Goal: Transaction & Acquisition: Register for event/course

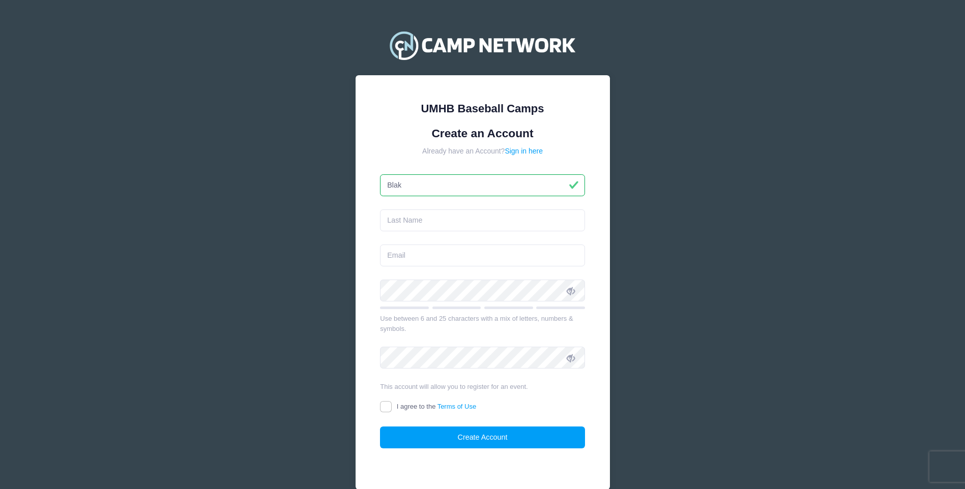
type input "[PERSON_NAME]"
click at [437, 254] on input "email" at bounding box center [482, 256] width 205 height 22
type input "[EMAIL_ADDRESS][DOMAIN_NAME]"
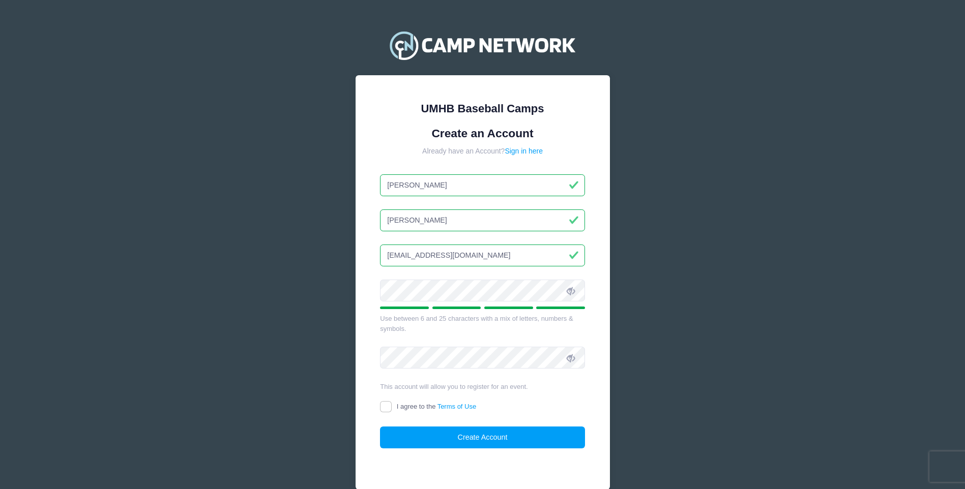
click at [568, 293] on icon at bounding box center [570, 291] width 8 height 8
click at [568, 292] on icon at bounding box center [570, 291] width 8 height 8
click at [573, 351] on span at bounding box center [570, 357] width 17 height 17
click at [422, 408] on span "I agree to the Terms of Use" at bounding box center [436, 407] width 79 height 8
click at [392, 408] on input "I agree to the Terms of Use" at bounding box center [386, 407] width 12 height 12
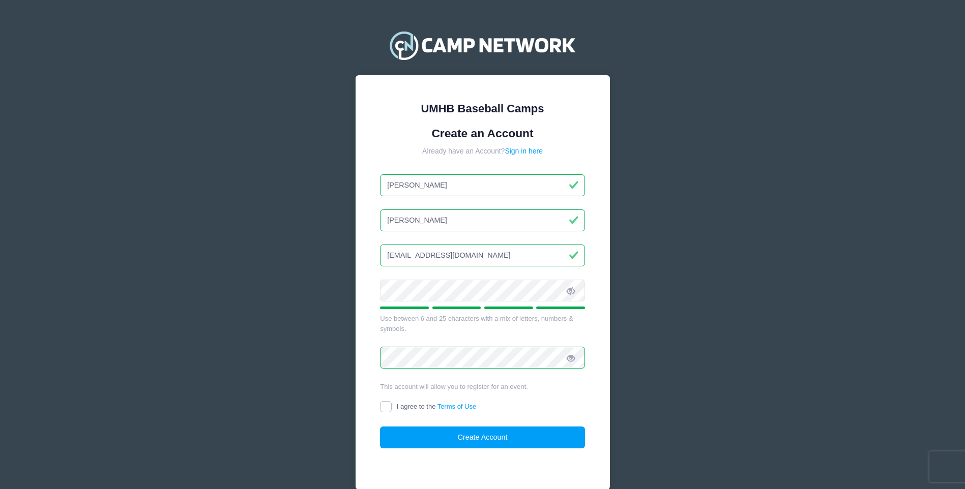
checkbox input "true"
click at [489, 436] on button "Create Account" at bounding box center [482, 438] width 205 height 22
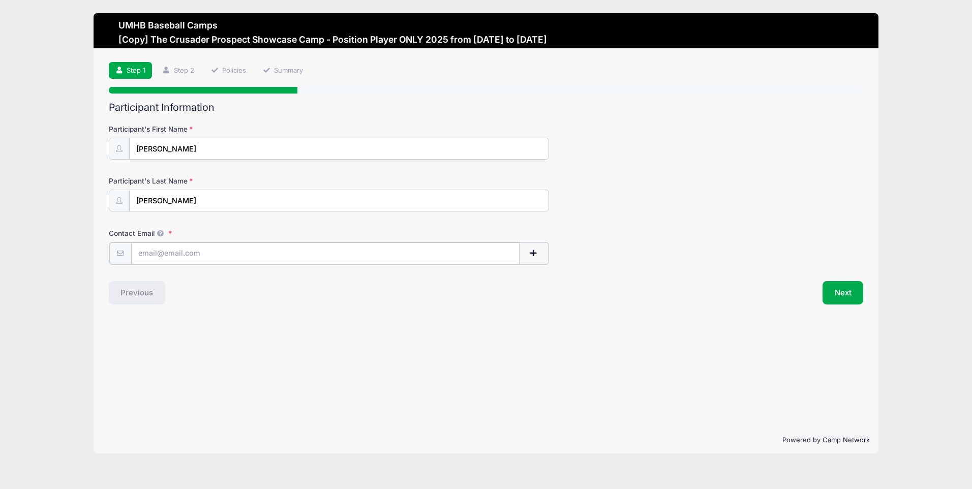
click at [226, 252] on input "Contact Email" at bounding box center [325, 254] width 389 height 22
type input "[EMAIL_ADDRESS][DOMAIN_NAME]"
click at [844, 287] on button "Next" at bounding box center [843, 291] width 41 height 23
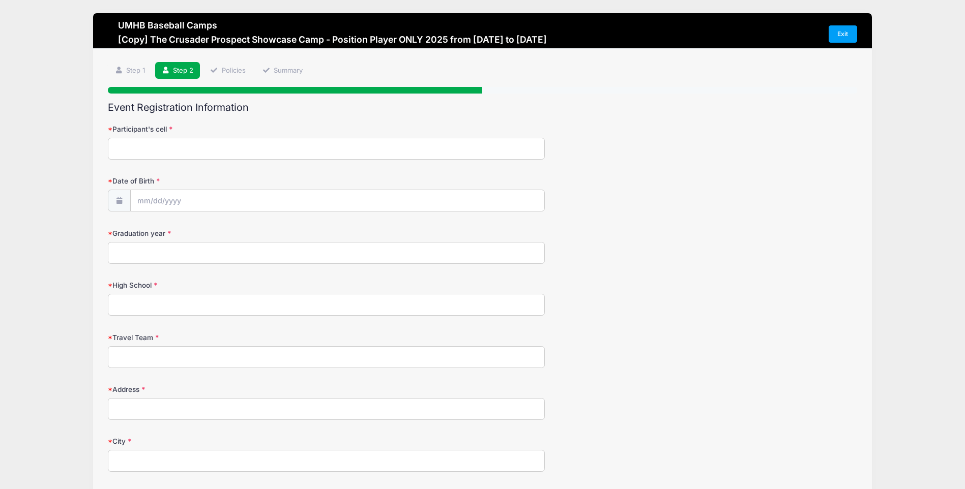
click at [313, 153] on input "Participant's cell" at bounding box center [326, 149] width 437 height 22
type input "903-512-1887"
click at [269, 199] on input "Date of Birth" at bounding box center [338, 201] width 414 height 22
click at [175, 226] on select "January February March April May June July August September October November De…" at bounding box center [183, 228] width 45 height 13
select select "8"
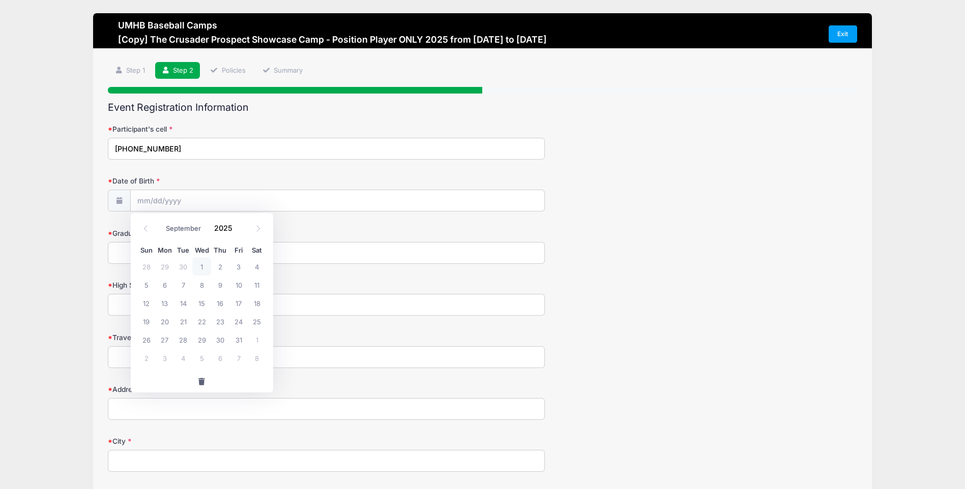
click at [161, 222] on select "January February March April May June July August September October November De…" at bounding box center [183, 228] width 45 height 13
click at [241, 231] on span at bounding box center [238, 232] width 7 height 8
click at [237, 232] on span at bounding box center [238, 232] width 7 height 8
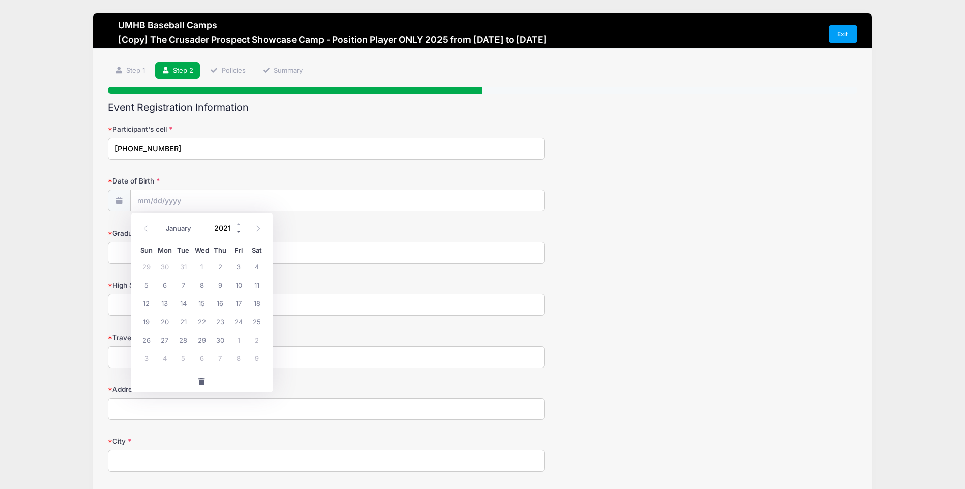
click at [237, 232] on span at bounding box center [238, 232] width 7 height 8
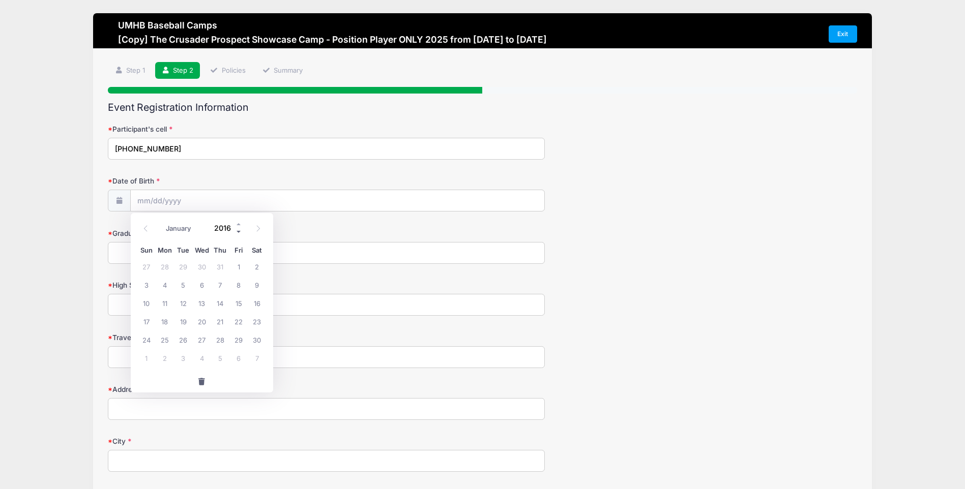
click at [237, 232] on span at bounding box center [238, 232] width 7 height 8
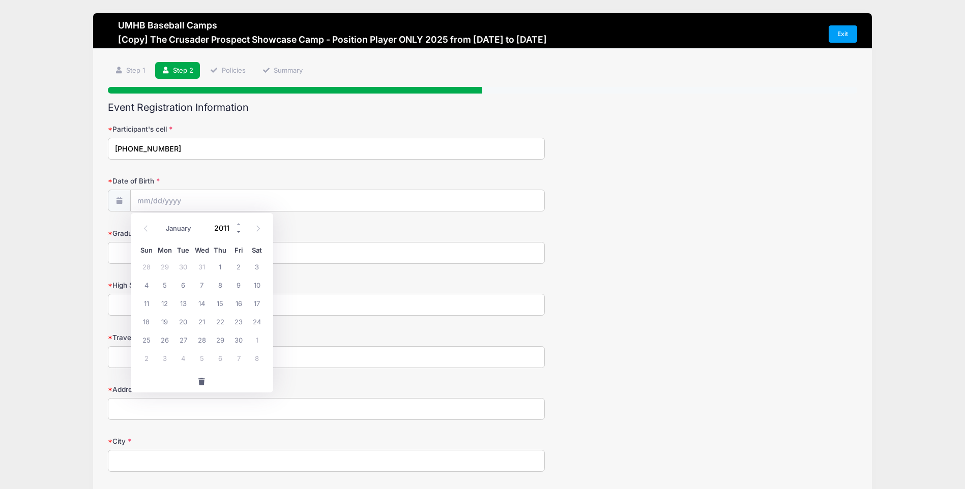
click at [237, 232] on span at bounding box center [238, 232] width 7 height 8
click at [236, 232] on span at bounding box center [238, 232] width 7 height 8
type input "2007"
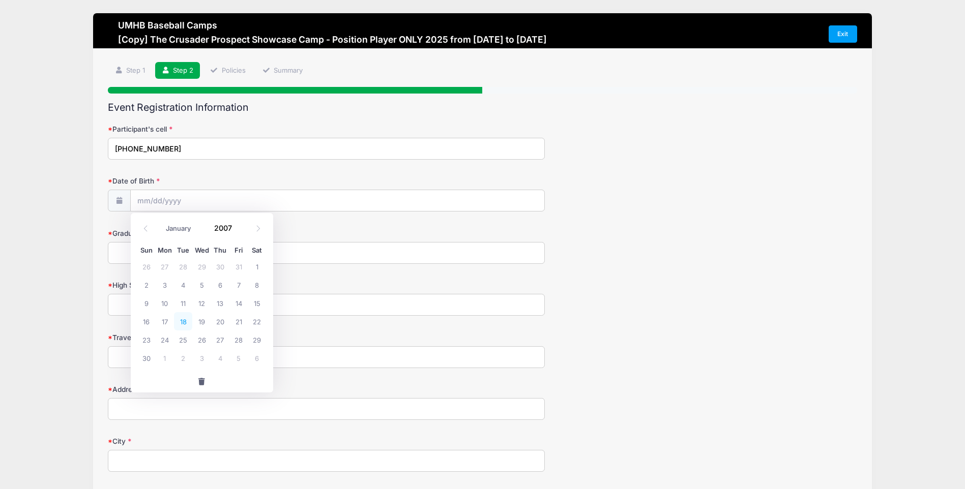
click at [187, 320] on span "18" at bounding box center [183, 321] width 18 height 18
type input "09/18/2007"
click at [187, 259] on input "Graduation year" at bounding box center [326, 253] width 437 height 22
type input "2026"
click at [167, 298] on input "High School" at bounding box center [326, 305] width 437 height 22
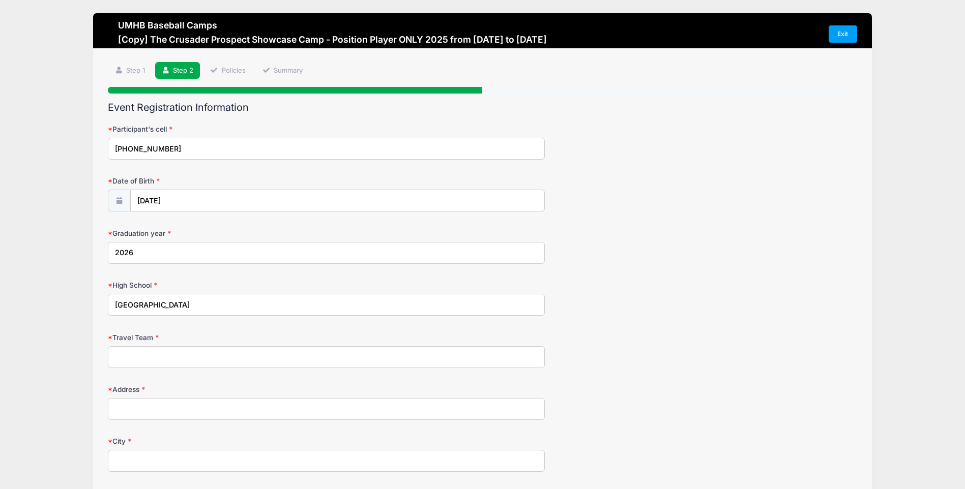
type input "Centerville High School"
click at [160, 361] on input "Travel Team" at bounding box center [326, 357] width 437 height 22
type input "Luccini Gold 2026"
drag, startPoint x: 124, startPoint y: 360, endPoint x: 176, endPoint y: 406, distance: 70.2
click at [176, 406] on input "Address" at bounding box center [326, 409] width 437 height 22
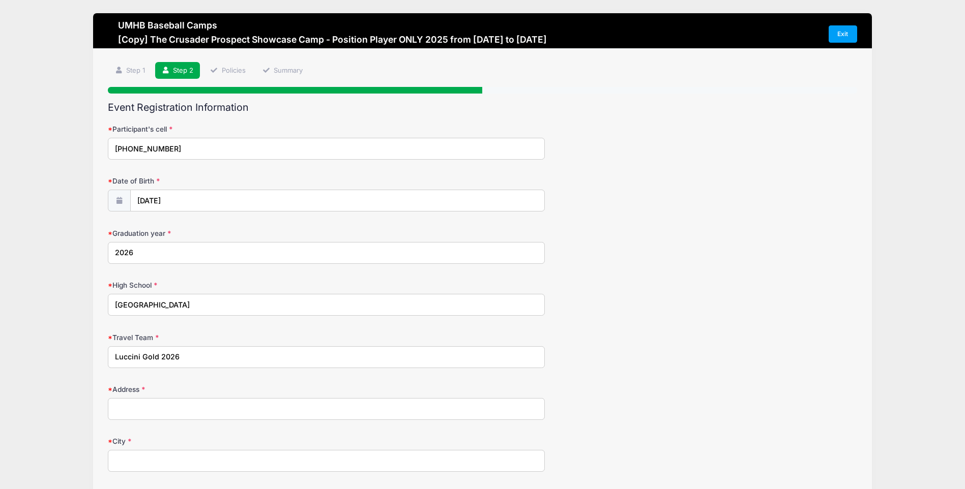
type input "Cr5197 pr 1429"
type input "Centerville"
type input "75833"
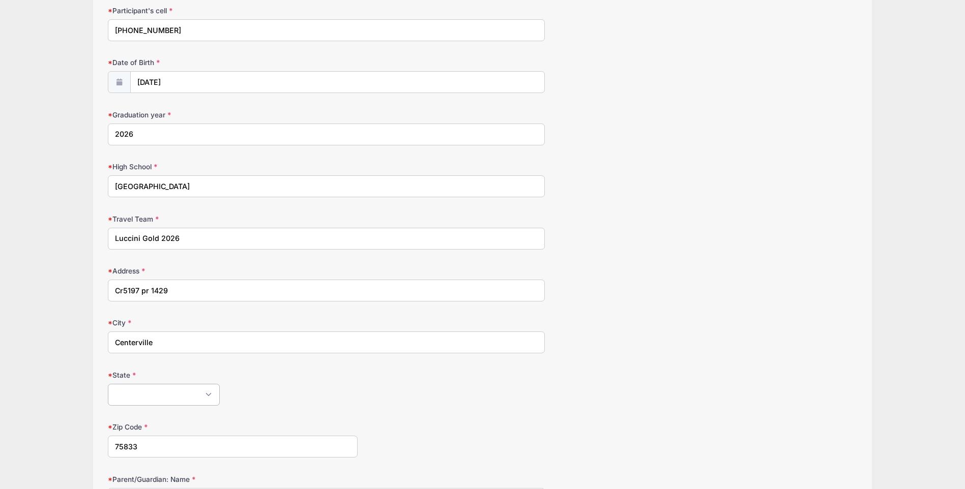
click at [171, 390] on select "Alabama Alaska American Samoa Arizona Arkansas Armed Forces Africa Armed Forces…" at bounding box center [164, 395] width 112 height 22
select select "TX"
click at [108, 384] on select "Alabama Alaska American Samoa Arizona Arkansas Armed Forces Africa Armed Forces…" at bounding box center [164, 395] width 112 height 22
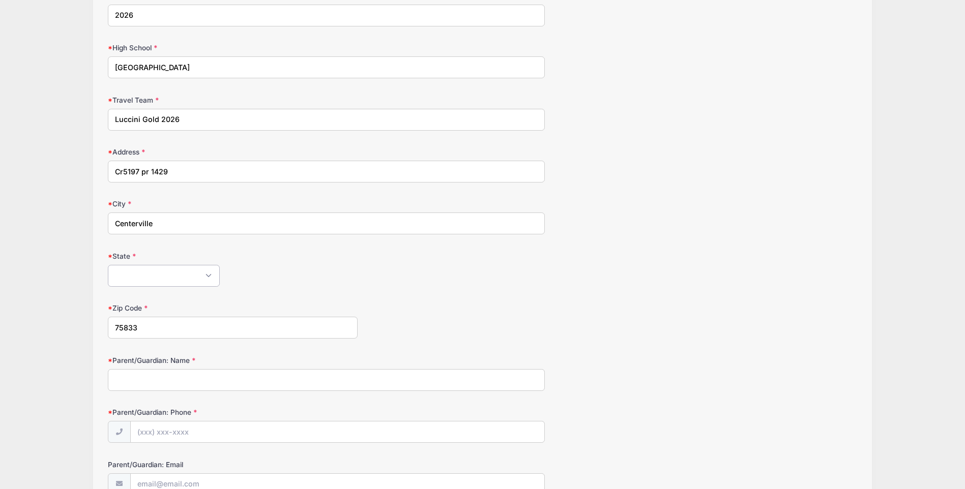
scroll to position [339, 0]
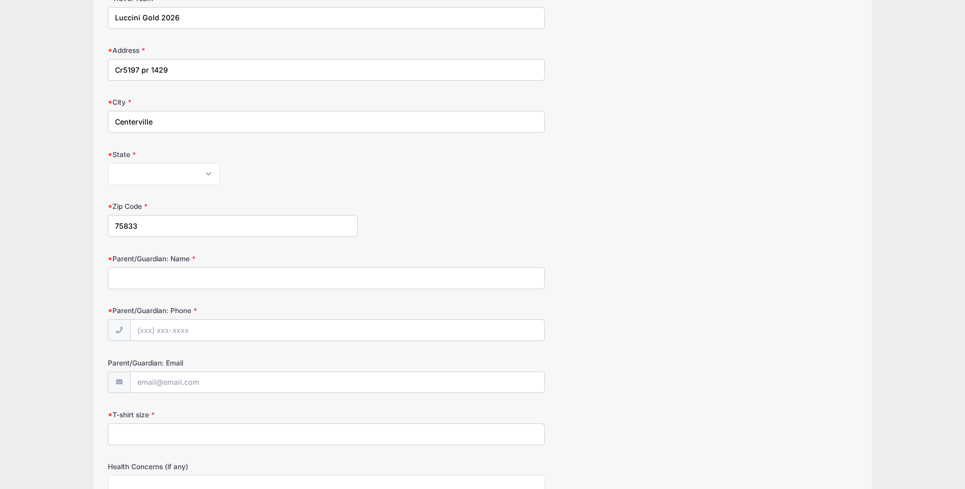
click at [200, 280] on input "Parent/Guardian: Name" at bounding box center [326, 278] width 437 height 22
type input "Darrell Boyd"
click at [193, 333] on input "Parent/Guardian: Phone" at bounding box center [338, 331] width 414 height 22
type input "(0"
click at [169, 330] on input "(908) 517-555" at bounding box center [338, 331] width 414 height 22
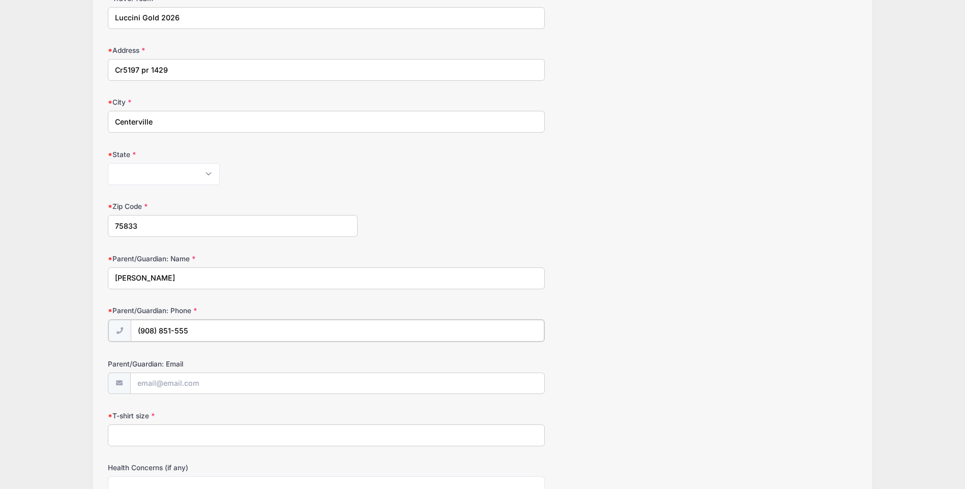
click at [172, 330] on input "(908) 851-555" at bounding box center [338, 331] width 414 height 22
type input "(908) 851-7555"
click at [202, 384] on input "Parent/Guardian: Email" at bounding box center [338, 383] width 414 height 22
type input "boydbhntr@yahoo.com"
click at [155, 331] on input "(908) 851-7555" at bounding box center [338, 331] width 414 height 22
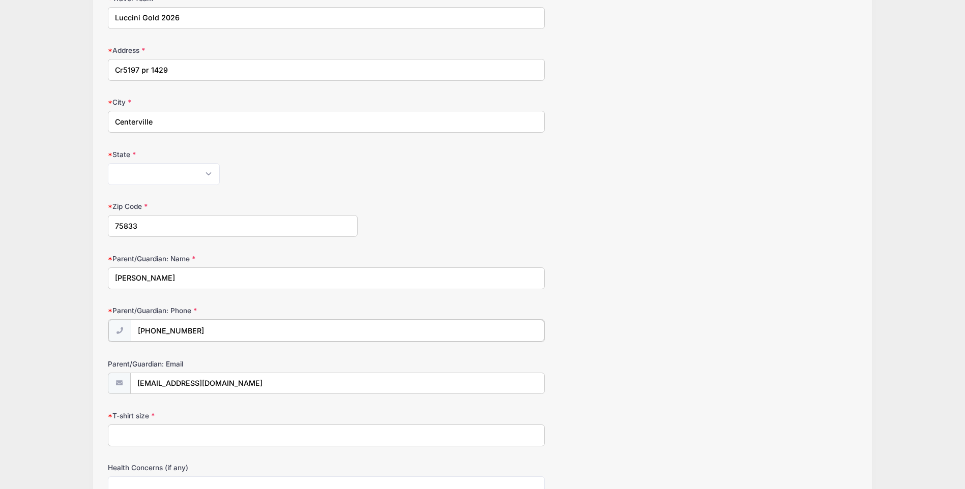
type input "(903) 851-7555"
click at [200, 439] on input "T-shirt size" at bounding box center [326, 435] width 437 height 22
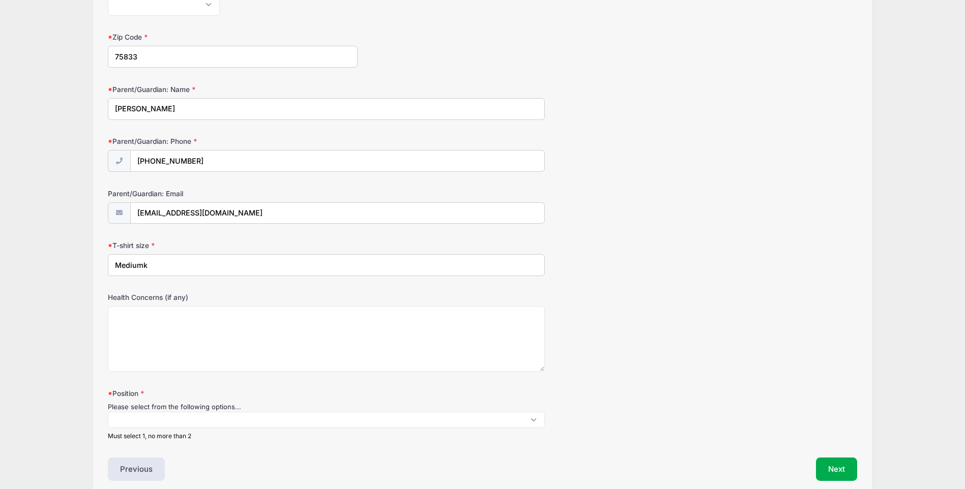
scroll to position [525, 0]
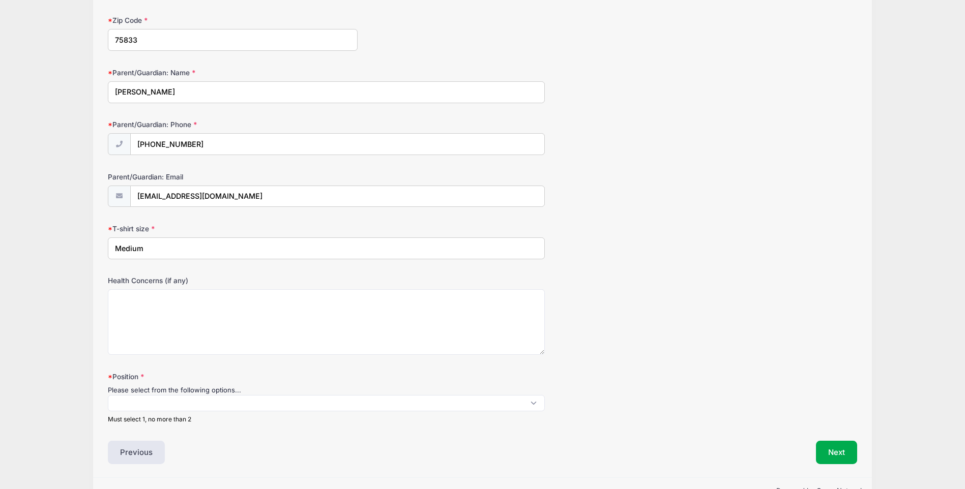
type input "Medium"
click at [207, 407] on span at bounding box center [326, 403] width 437 height 16
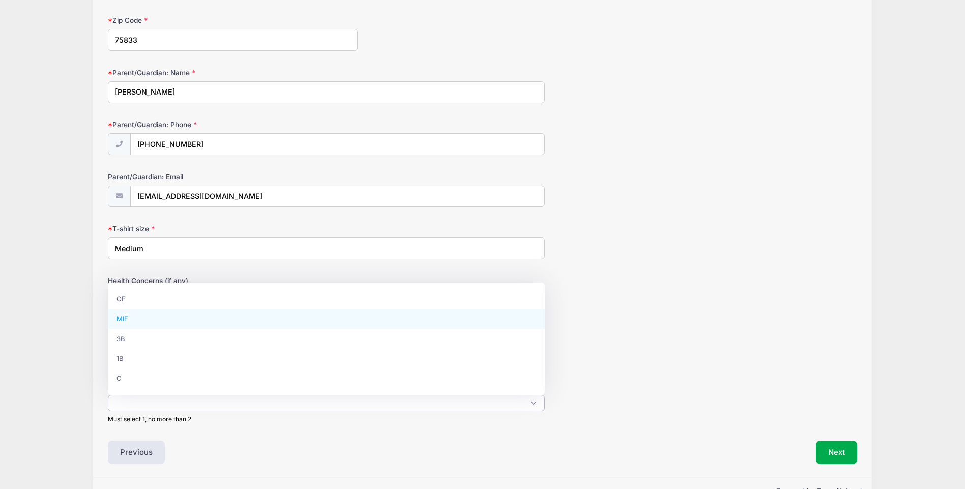
select select "MIF"
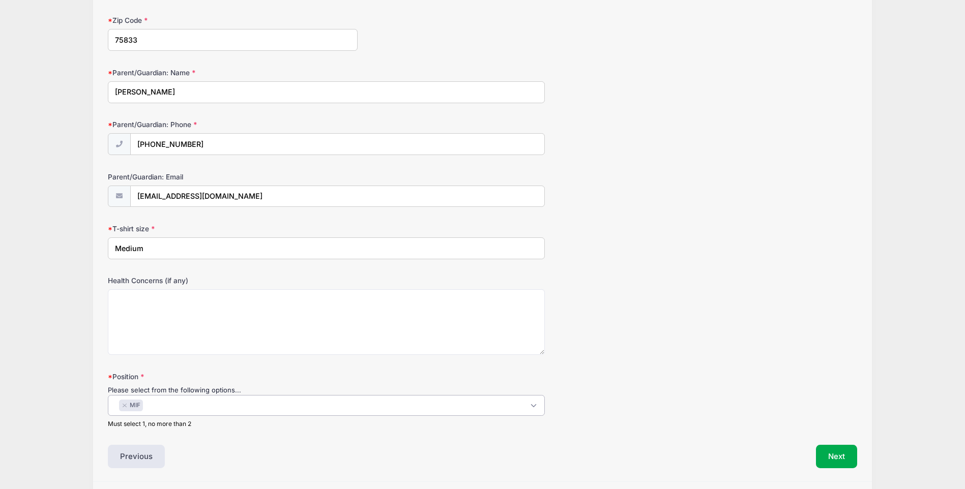
scroll to position [558, 0]
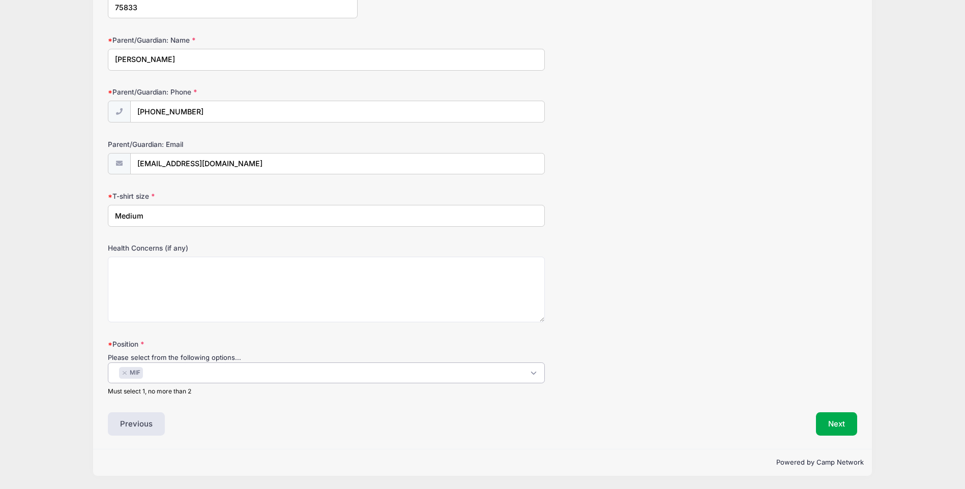
click at [267, 368] on span "× MIF" at bounding box center [326, 373] width 437 height 21
click at [828, 424] on button "Next" at bounding box center [836, 423] width 41 height 23
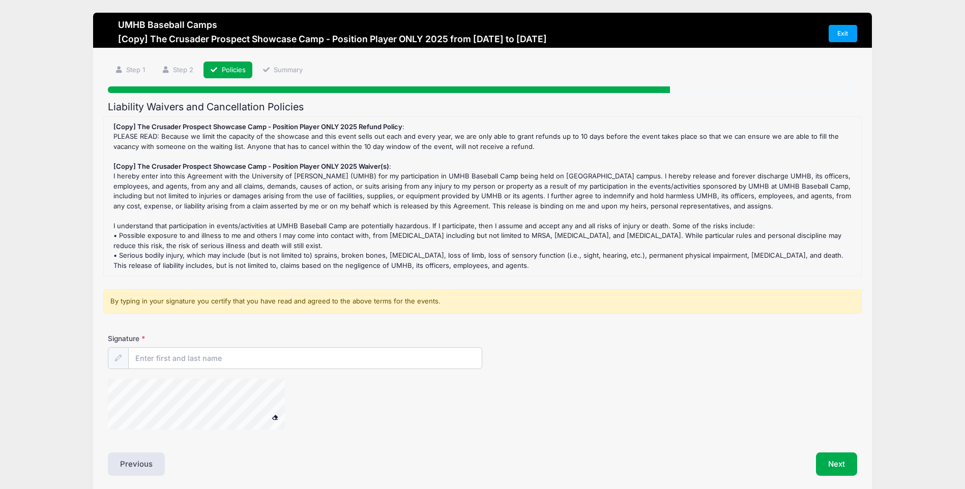
scroll to position [0, 0]
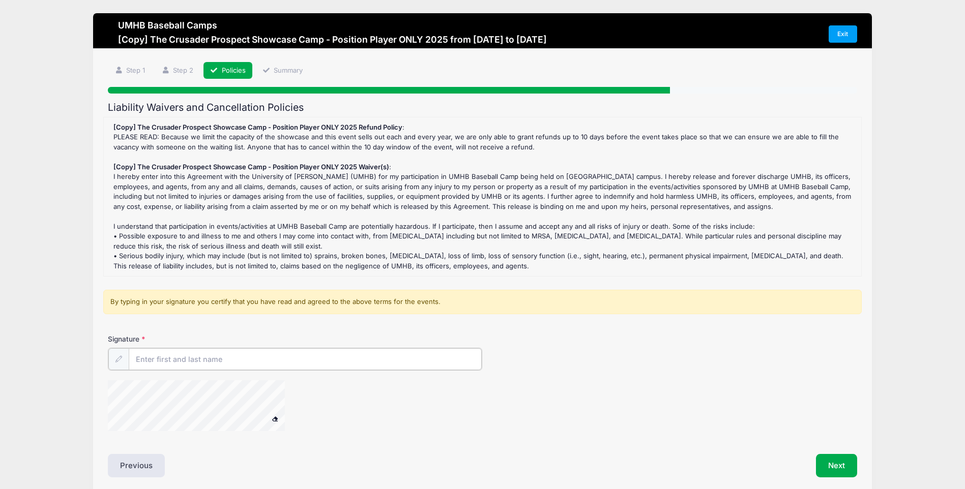
click at [239, 360] on input "Signature" at bounding box center [305, 359] width 353 height 22
type input "Blake Boyd"
click at [322, 421] on div at bounding box center [357, 407] width 499 height 54
click at [318, 401] on div at bounding box center [357, 407] width 499 height 54
click at [277, 418] on span at bounding box center [274, 418] width 7 height 6
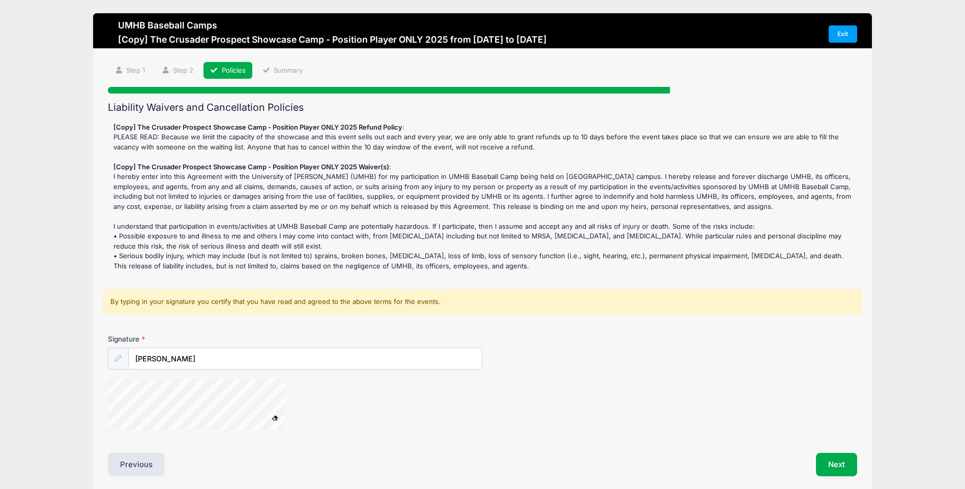
scroll to position [41, 0]
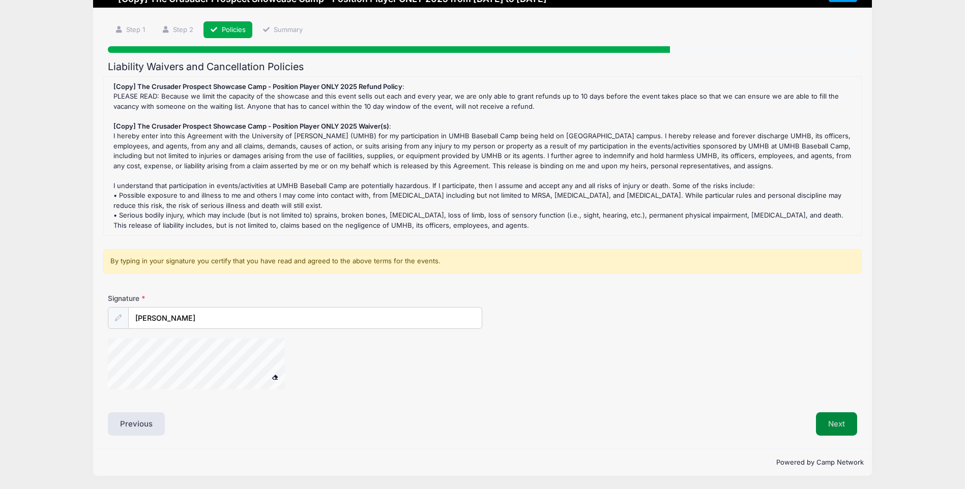
click at [840, 419] on button "Next" at bounding box center [836, 423] width 41 height 23
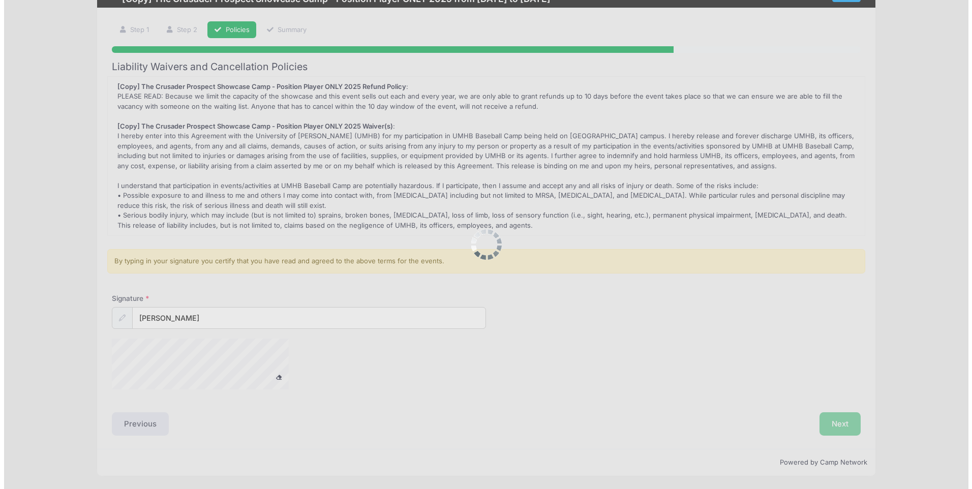
scroll to position [0, 0]
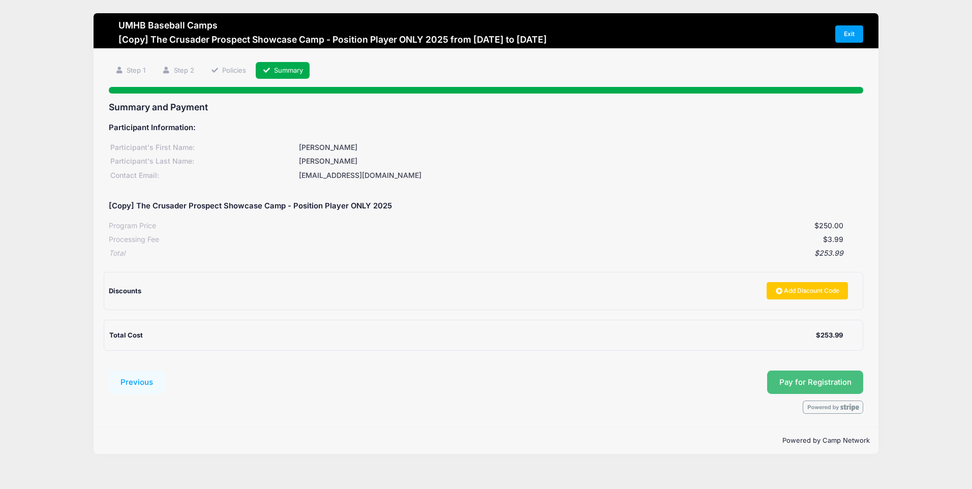
click at [817, 373] on button "Pay for Registration" at bounding box center [815, 382] width 97 height 23
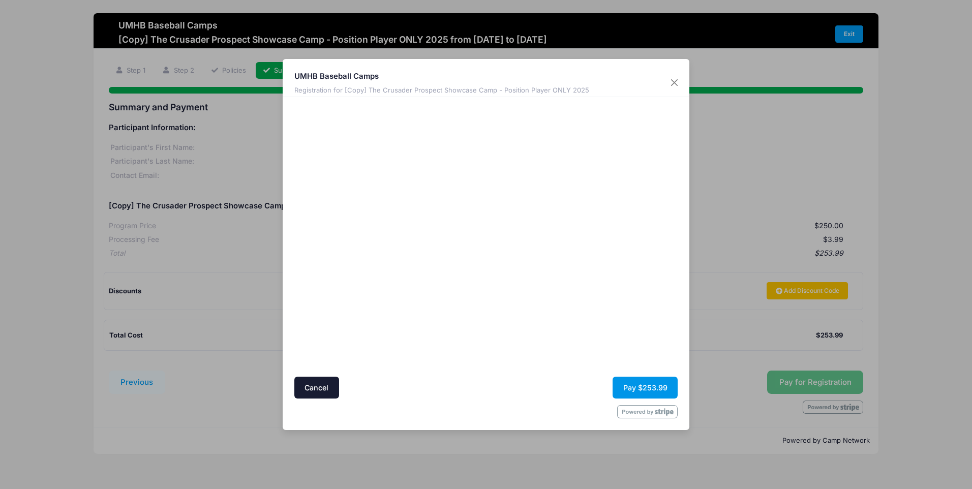
click at [660, 384] on button "Pay $253.99" at bounding box center [645, 388] width 65 height 22
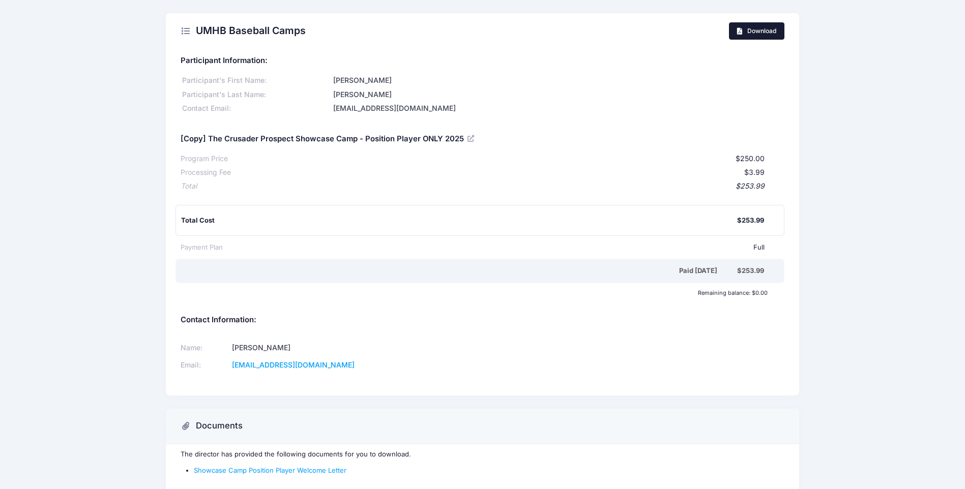
click at [769, 25] on link "Download" at bounding box center [756, 30] width 55 height 17
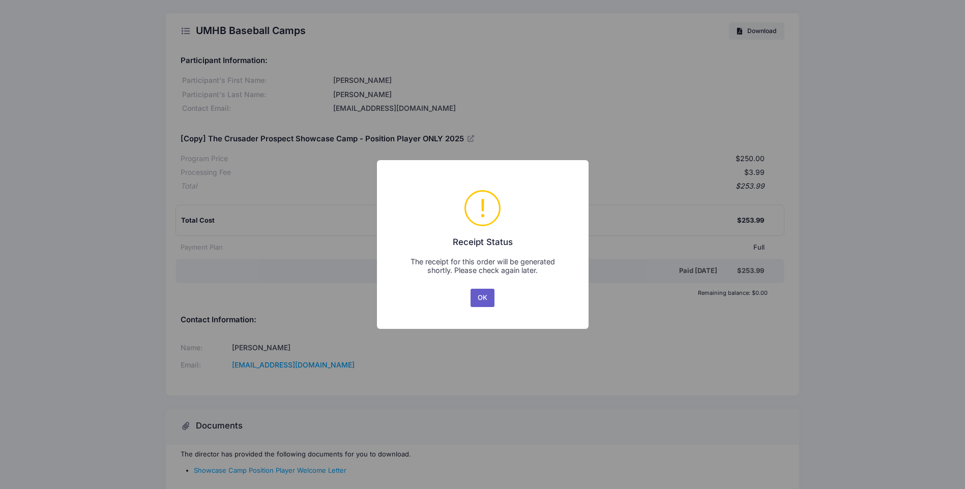
click at [479, 295] on button "OK" at bounding box center [482, 298] width 24 height 18
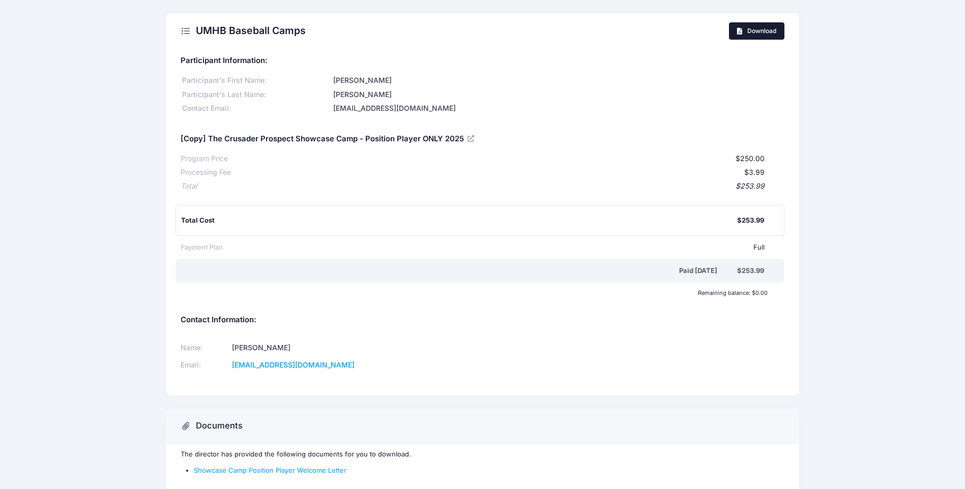
click at [766, 25] on link "Download" at bounding box center [756, 30] width 55 height 17
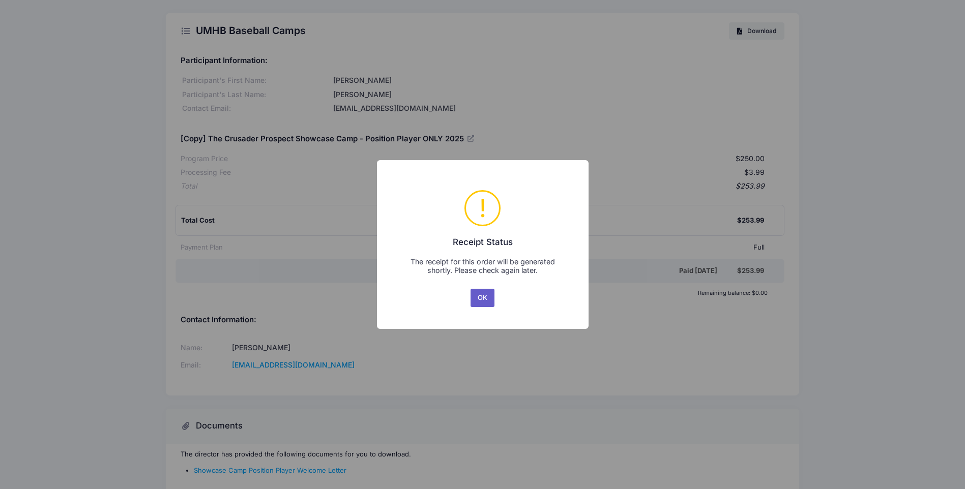
drag, startPoint x: 480, startPoint y: 292, endPoint x: 452, endPoint y: 287, distance: 28.5
click at [480, 292] on button "OK" at bounding box center [482, 298] width 24 height 18
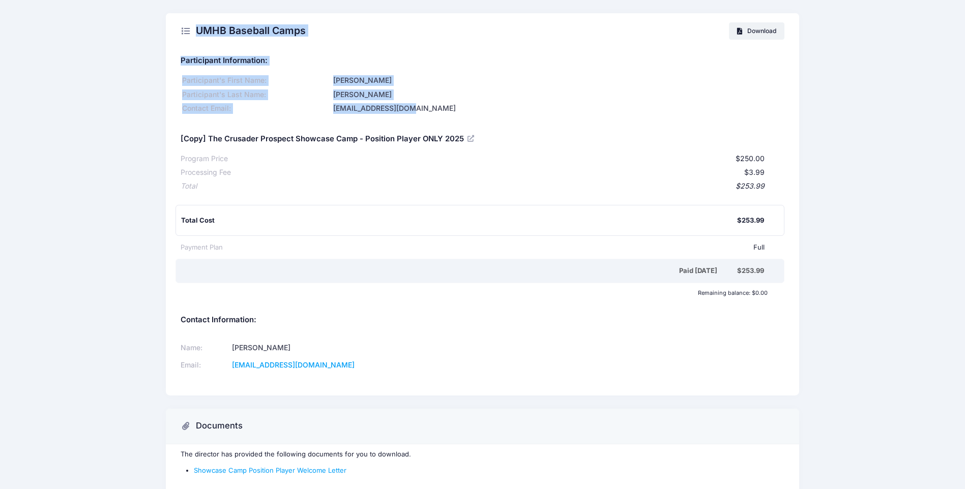
drag, startPoint x: 91, startPoint y: 29, endPoint x: 514, endPoint y: 109, distance: 431.2
click at [515, 109] on div "UMHB Baseball Camps Download Participant Information: Participant's First Name:…" at bounding box center [482, 261] width 965 height 496
click at [95, 36] on div "UMHB Baseball Camps Download Participant Information: Participant's First Name:…" at bounding box center [482, 261] width 965 height 496
